Goal: Find specific page/section: Find specific page/section

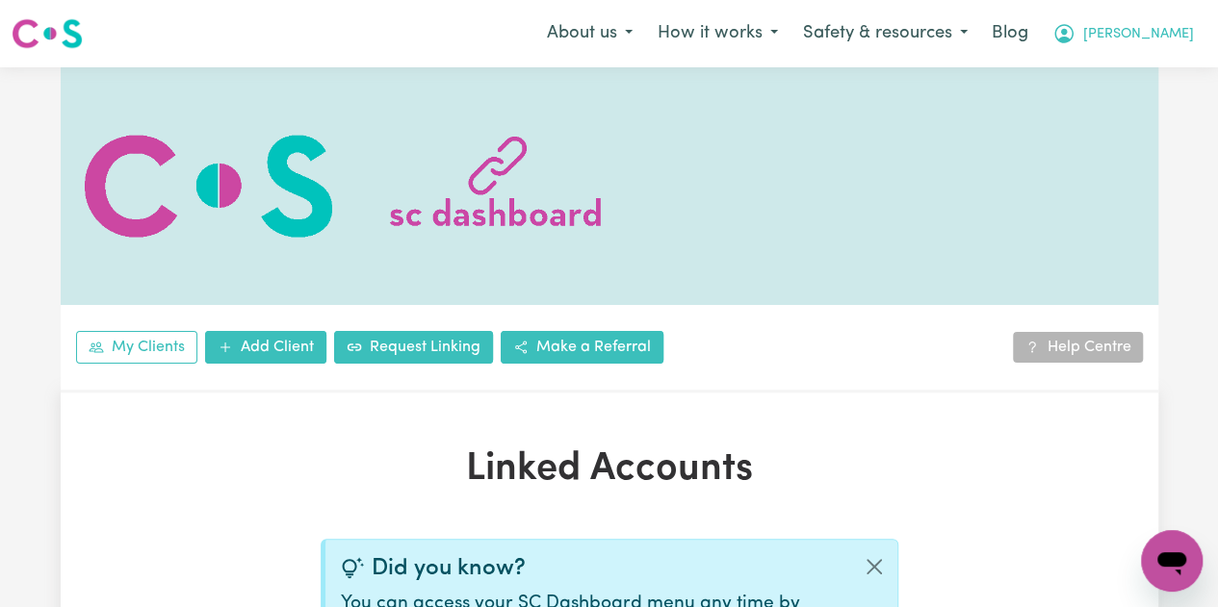
click at [1156, 33] on span "[PERSON_NAME]" at bounding box center [1138, 34] width 111 height 21
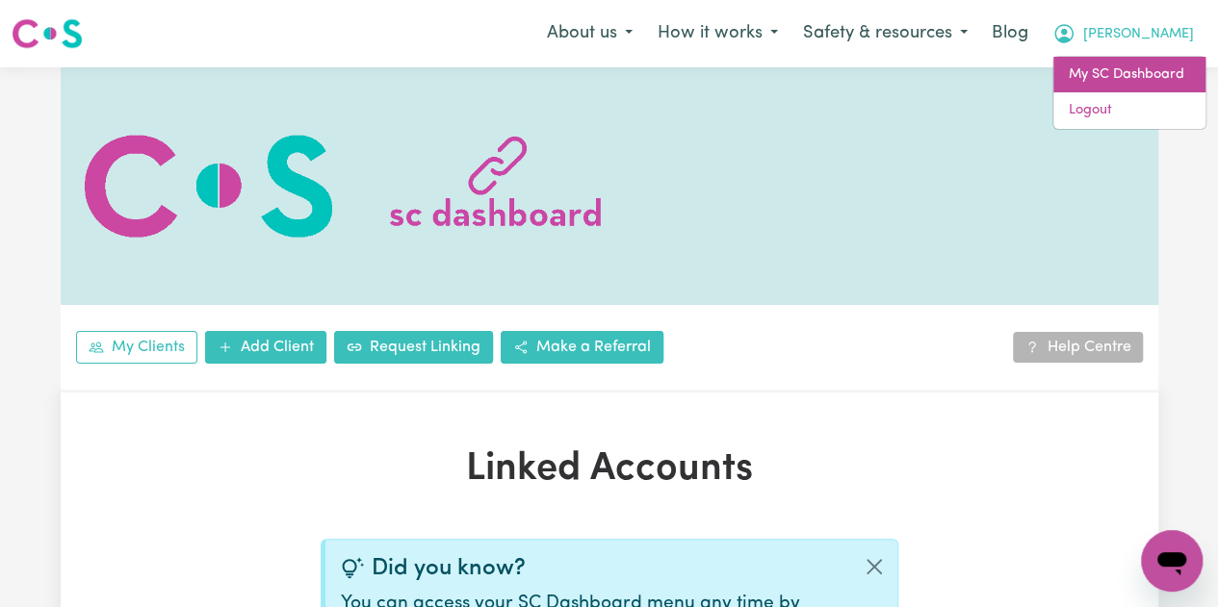
click at [1108, 73] on link "My SC Dashboard" at bounding box center [1129, 75] width 152 height 37
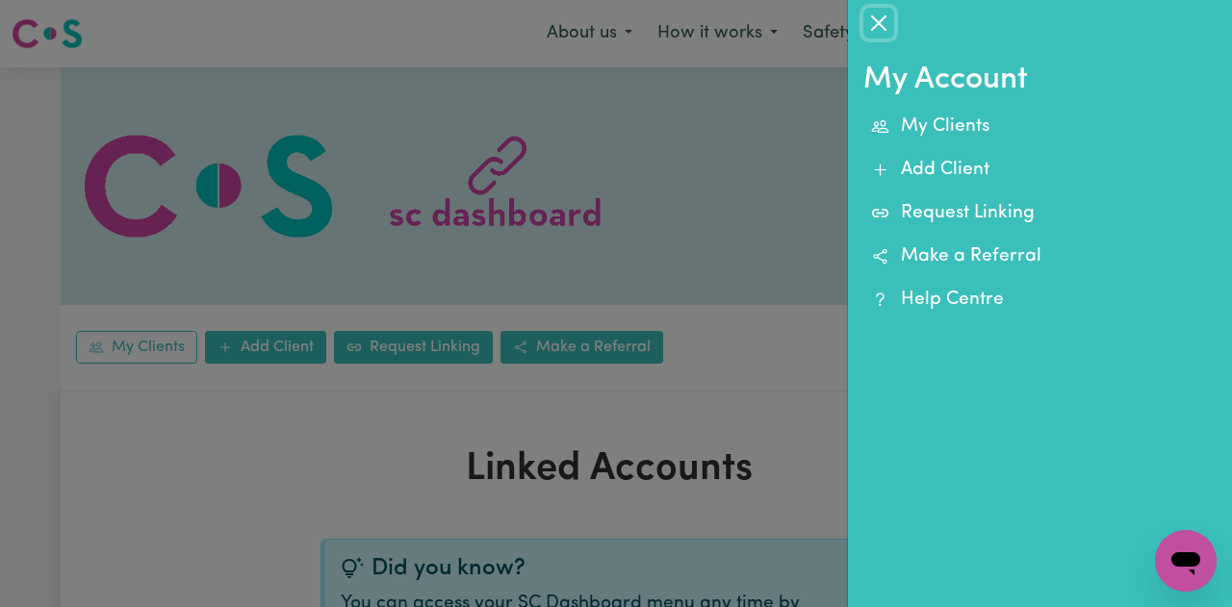
click at [888, 23] on button "Close" at bounding box center [878, 23] width 31 height 31
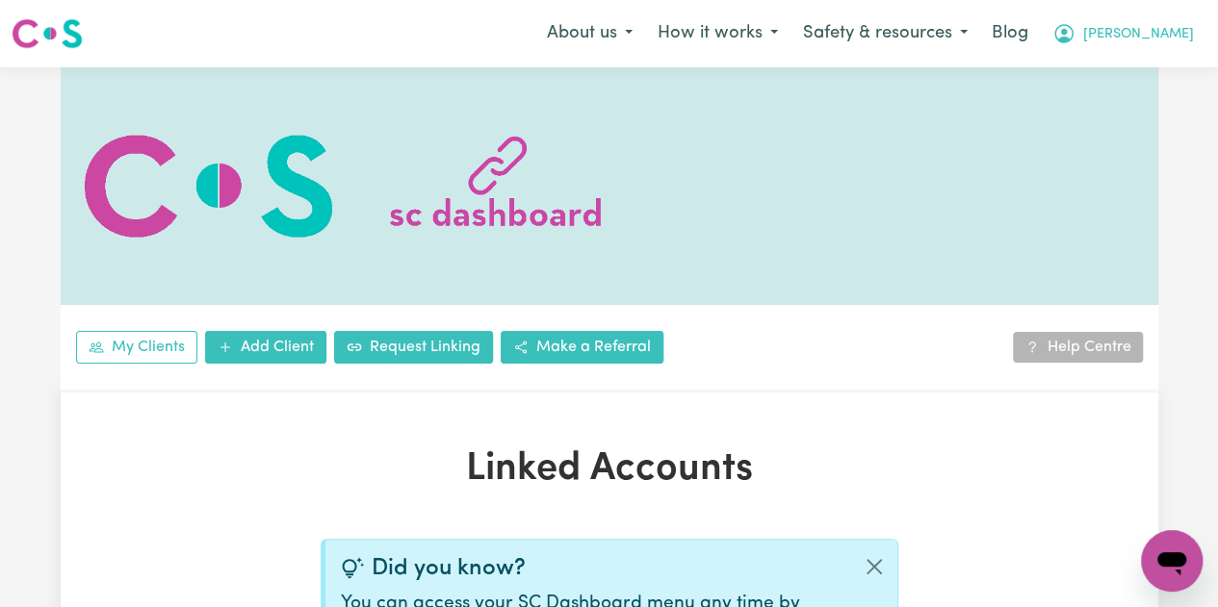
click at [1159, 33] on span "[PERSON_NAME]" at bounding box center [1138, 34] width 111 height 21
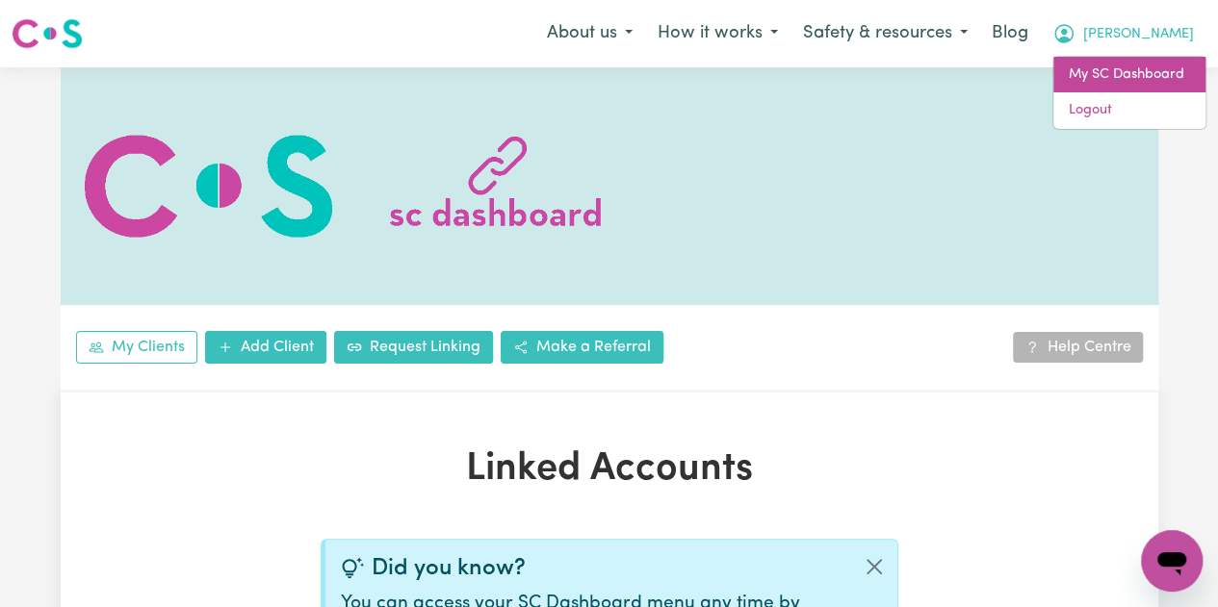
click at [1105, 68] on link "My SC Dashboard" at bounding box center [1129, 75] width 152 height 37
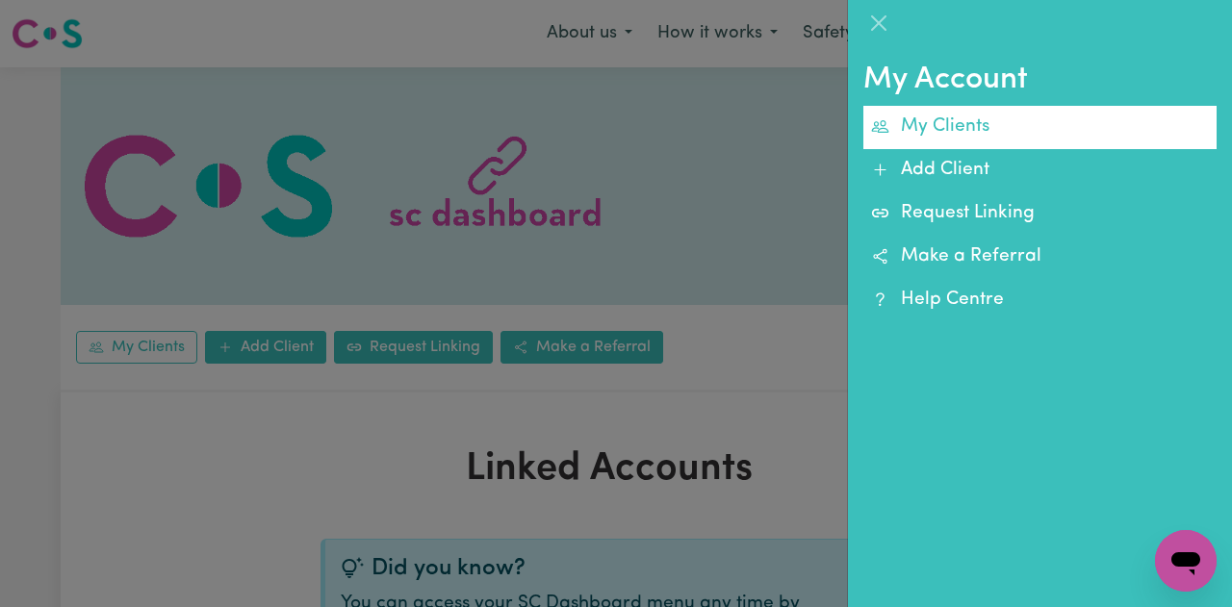
click at [938, 116] on link "My Clients" at bounding box center [1039, 127] width 353 height 43
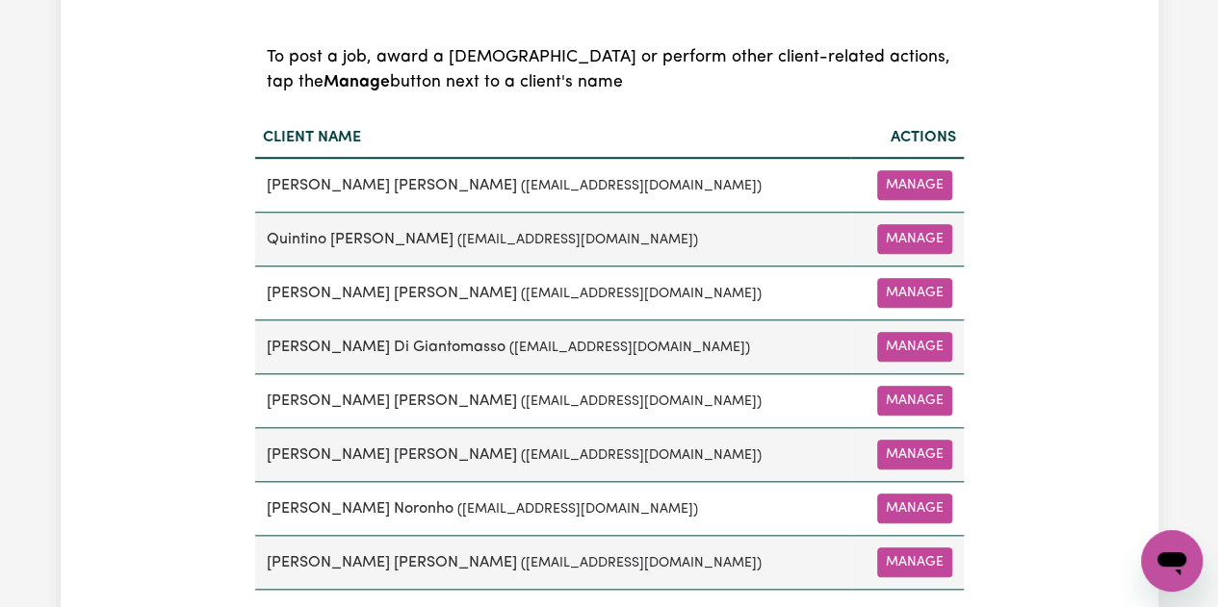
scroll to position [481, 0]
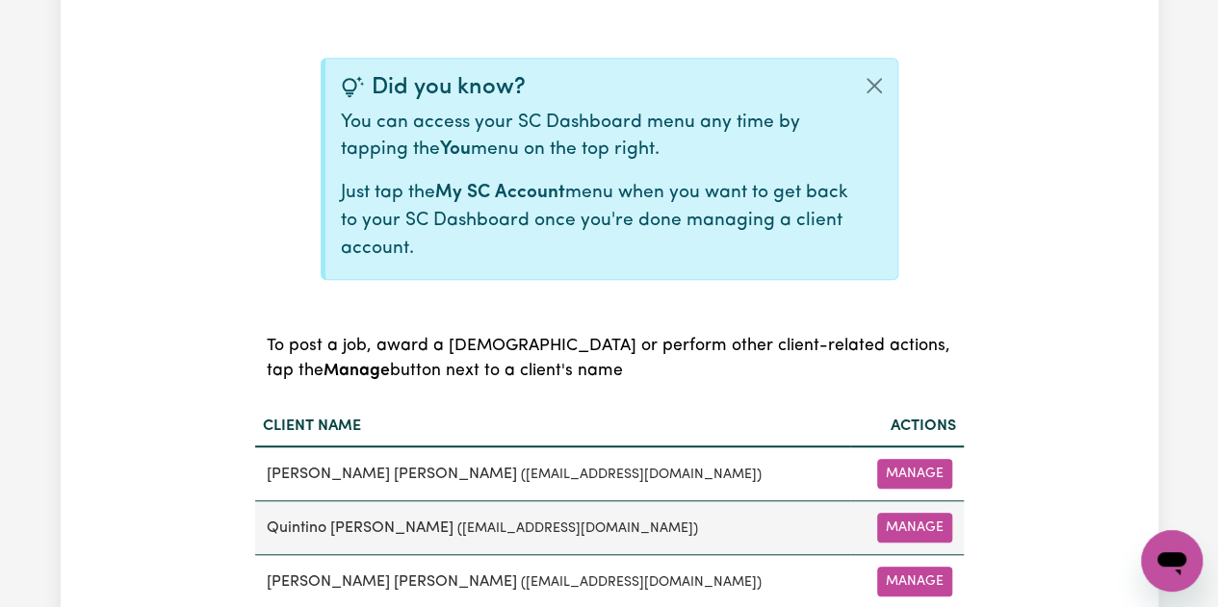
click at [390, 363] on b "Manage" at bounding box center [356, 371] width 66 height 16
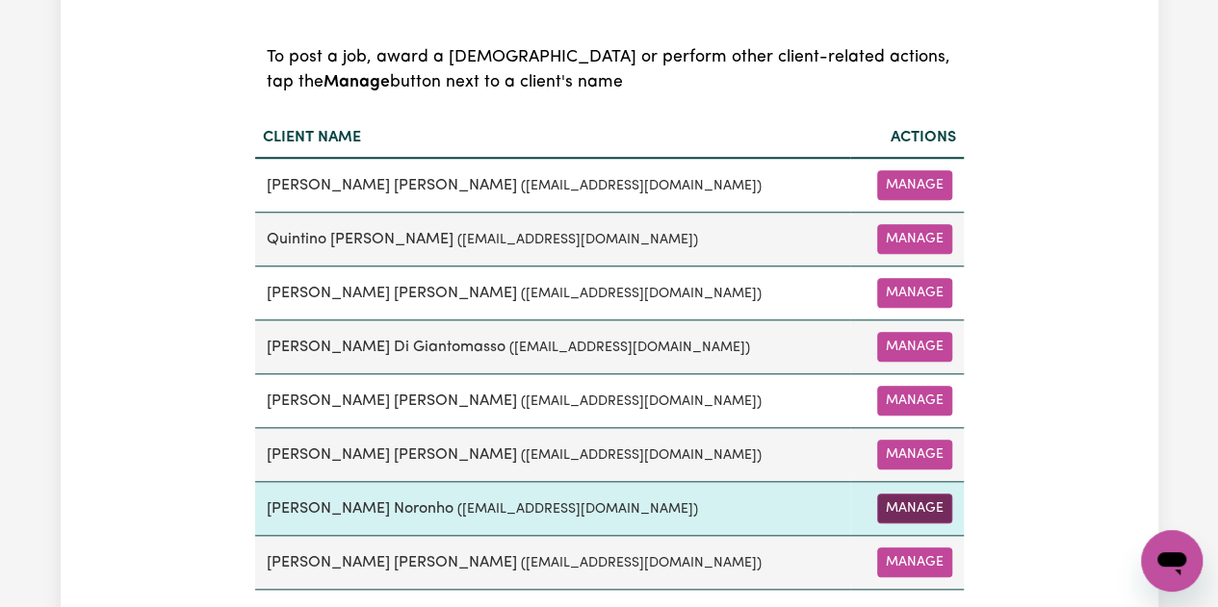
click at [933, 499] on button "Manage" at bounding box center [914, 509] width 75 height 30
